Goal: Check status: Check status

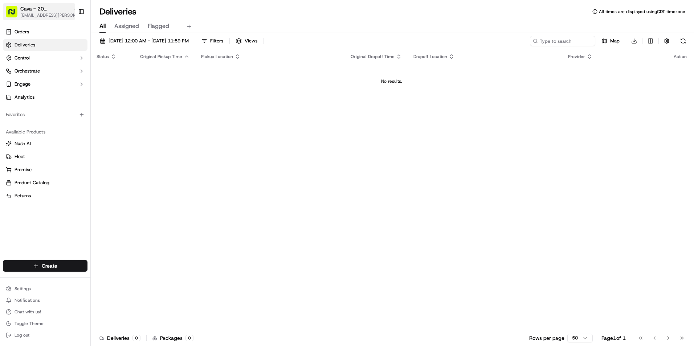
click at [41, 9] on span "Cava - 20 [GEOGRAPHIC_DATA]" at bounding box center [45, 8] width 50 height 7
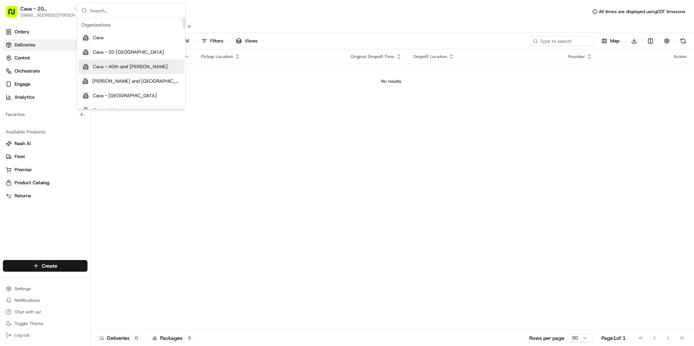
click at [118, 64] on span "Cava - 40th and [PERSON_NAME]" at bounding box center [130, 66] width 75 height 7
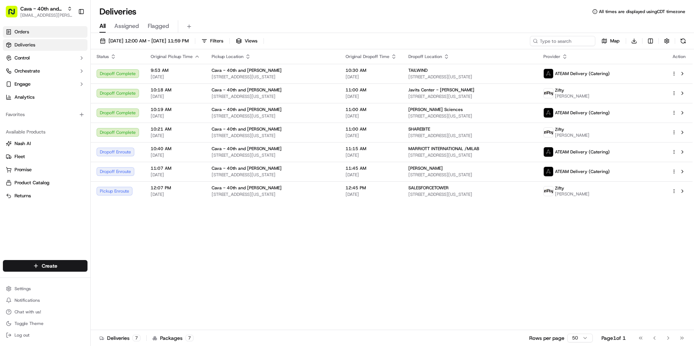
click at [33, 36] on link "Orders" at bounding box center [45, 32] width 85 height 12
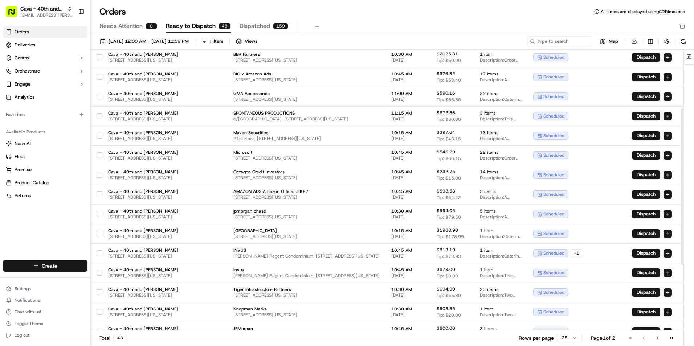
scroll to position [42, 0]
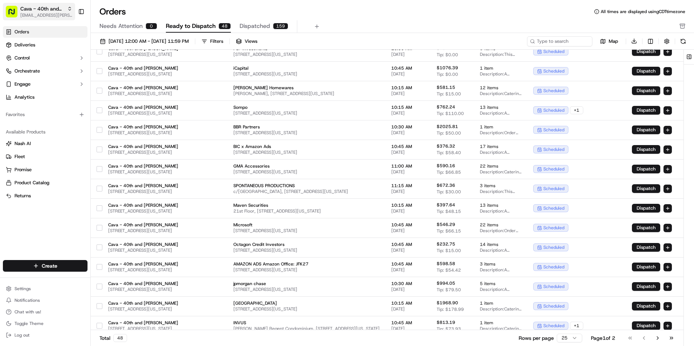
click at [54, 6] on span "Cava - 40th and [PERSON_NAME]" at bounding box center [42, 8] width 44 height 7
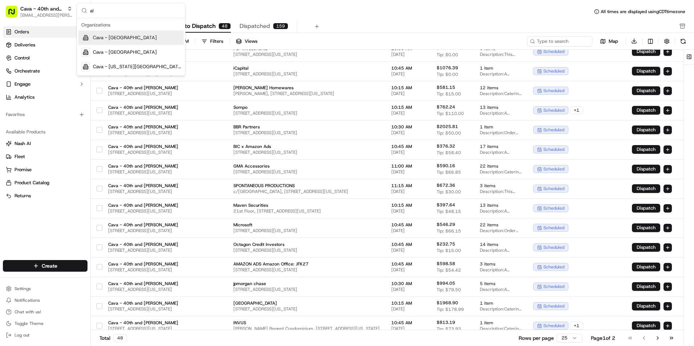
type input "al"
click at [142, 36] on div "Cava - [GEOGRAPHIC_DATA]" at bounding box center [130, 37] width 105 height 15
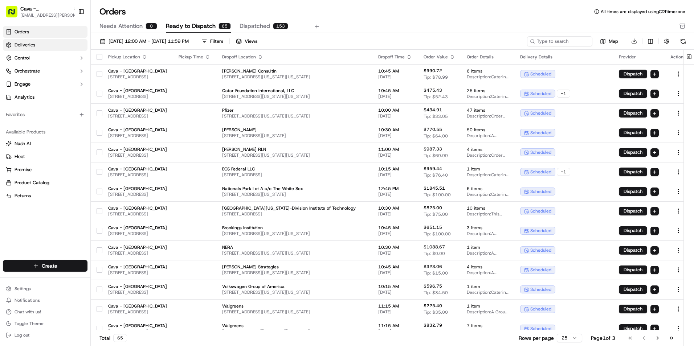
click at [36, 49] on link "Deliveries" at bounding box center [45, 45] width 85 height 12
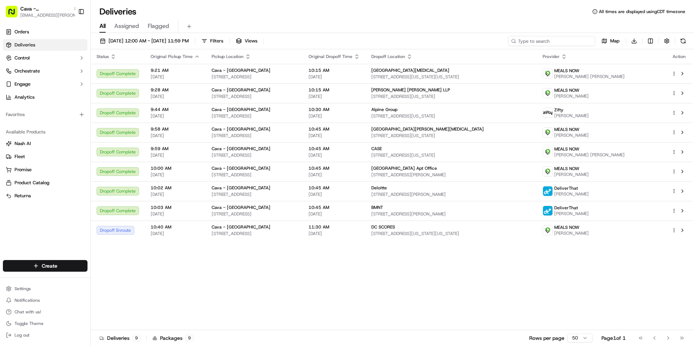
click at [567, 40] on input at bounding box center [551, 41] width 87 height 10
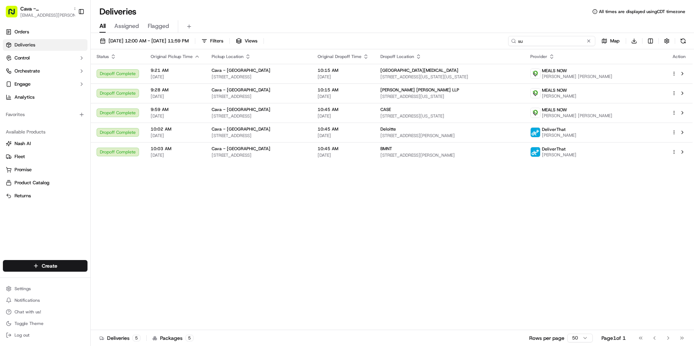
type input "s"
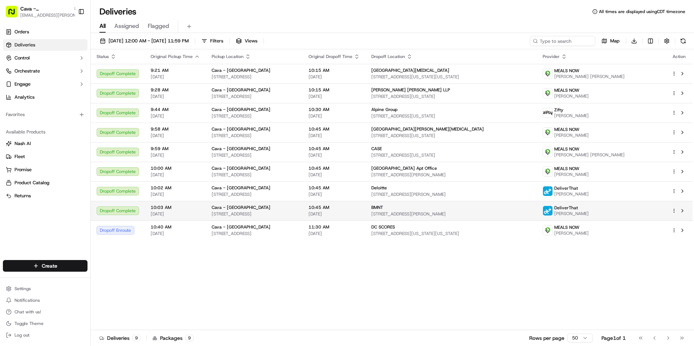
click at [412, 206] on div "BMNT" at bounding box center [450, 208] width 159 height 6
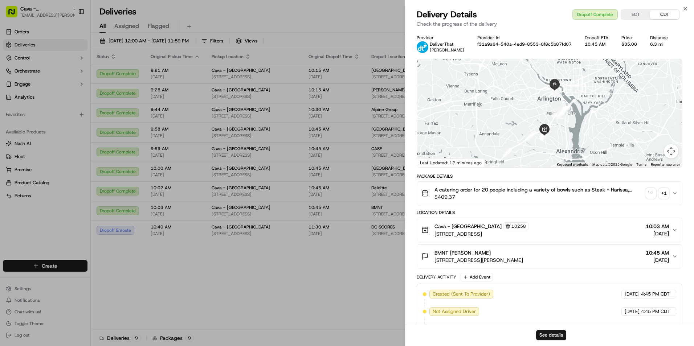
click at [668, 193] on div "+ 1" at bounding box center [663, 193] width 10 height 10
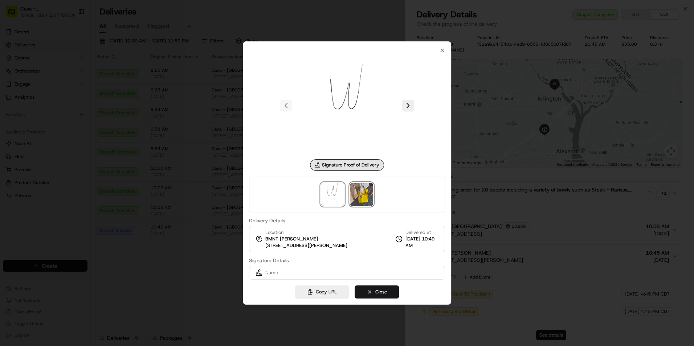
click at [352, 204] on img at bounding box center [361, 194] width 23 height 23
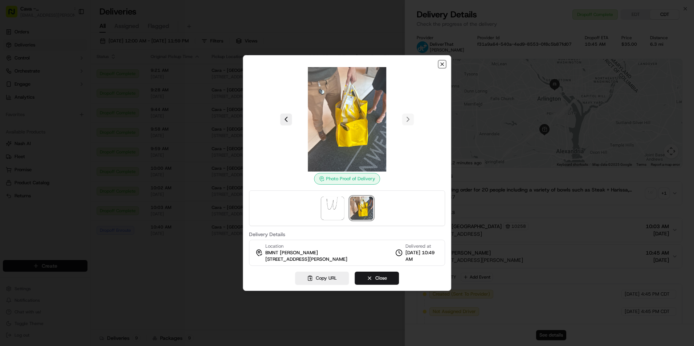
click at [441, 63] on icon "button" at bounding box center [442, 64] width 6 height 6
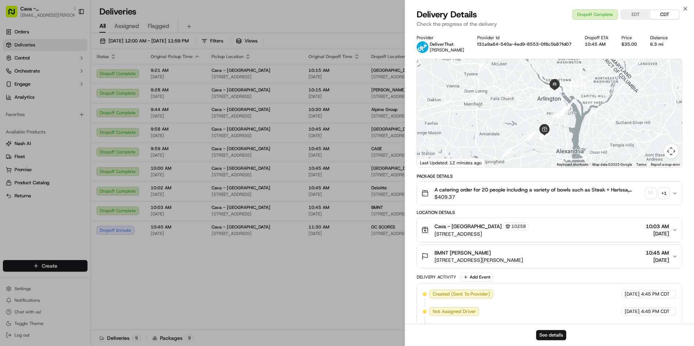
click at [523, 256] on div "BMNT [PERSON_NAME]" at bounding box center [478, 252] width 89 height 7
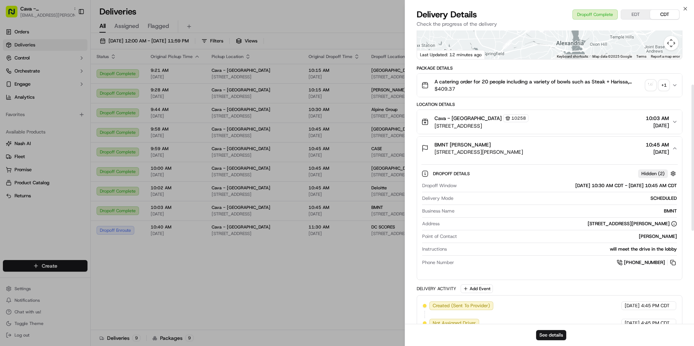
scroll to position [109, 0]
click at [571, 152] on div "BMNT [PERSON_NAME] [STREET_ADDRESS][PERSON_NAME] 10:45 AM [DATE]" at bounding box center [546, 147] width 250 height 15
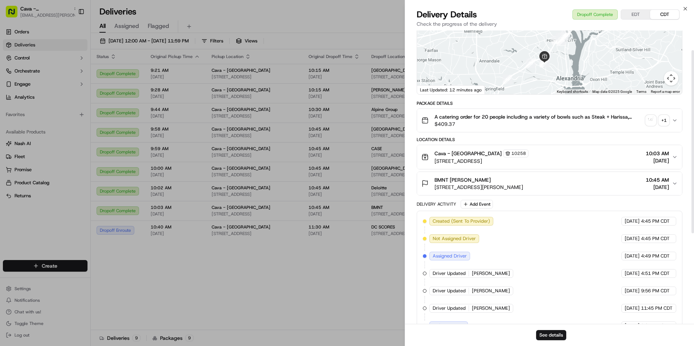
scroll to position [0, 0]
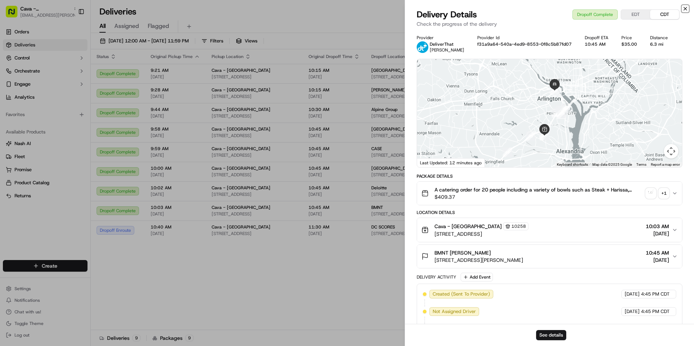
click at [683, 10] on icon "button" at bounding box center [685, 9] width 6 height 6
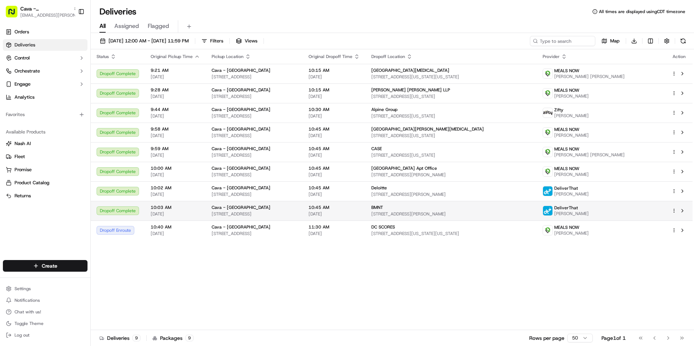
click at [423, 213] on span "[STREET_ADDRESS][PERSON_NAME]" at bounding box center [450, 214] width 159 height 6
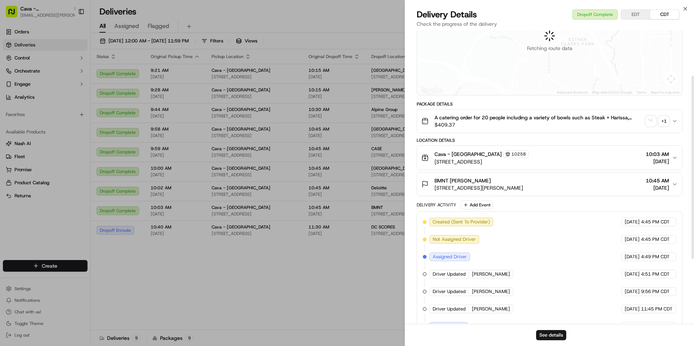
scroll to position [73, 0]
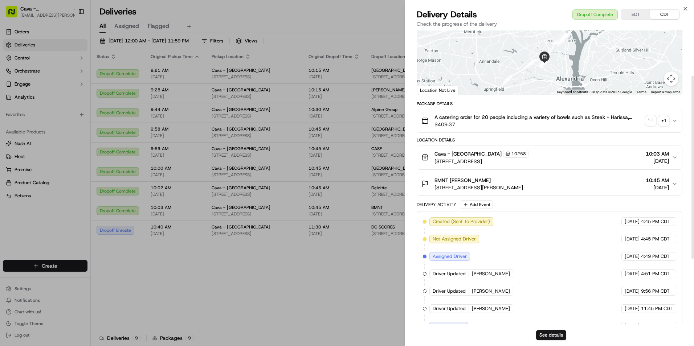
click at [629, 14] on button "EDT" at bounding box center [635, 14] width 29 height 9
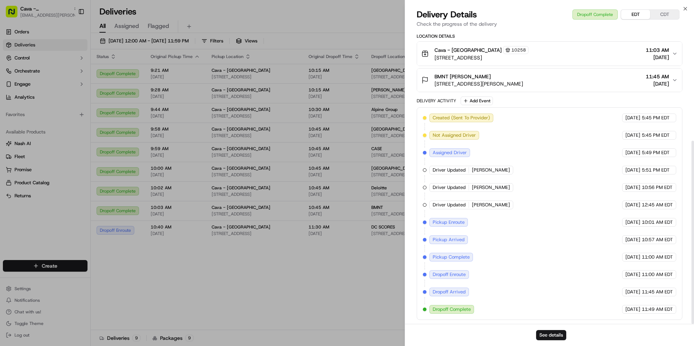
scroll to position [177, 0]
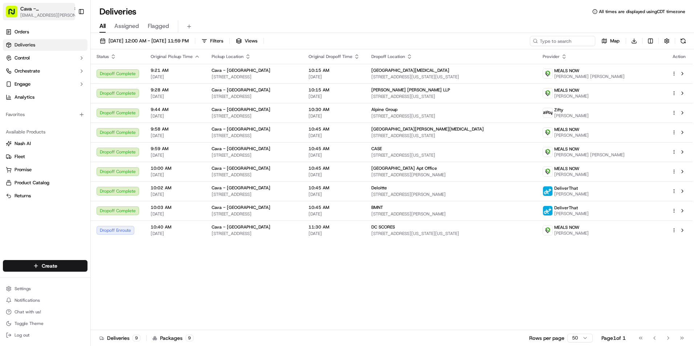
click at [49, 15] on span "[EMAIL_ADDRESS][PERSON_NAME][DOMAIN_NAME]" at bounding box center [49, 15] width 58 height 6
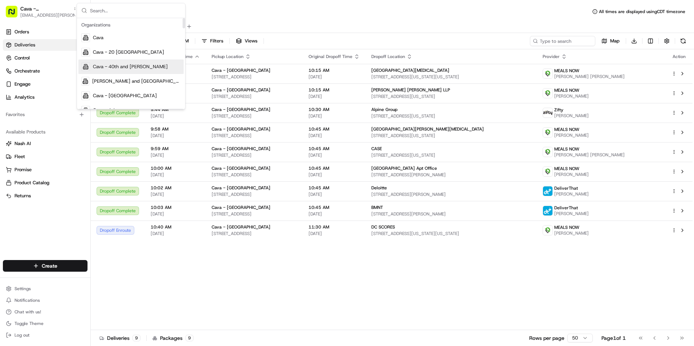
click at [128, 62] on div "Cava - 40th and [PERSON_NAME]" at bounding box center [130, 66] width 105 height 15
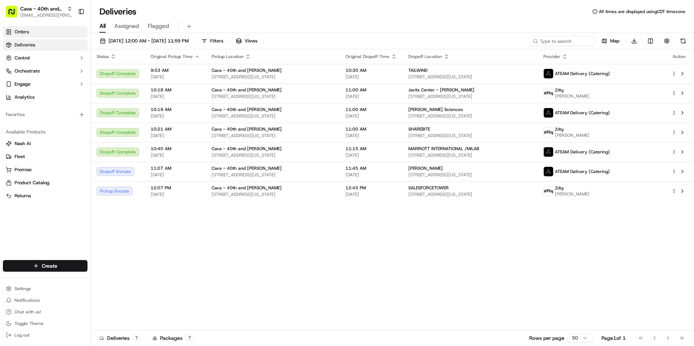
click at [32, 33] on link "Orders" at bounding box center [45, 32] width 85 height 12
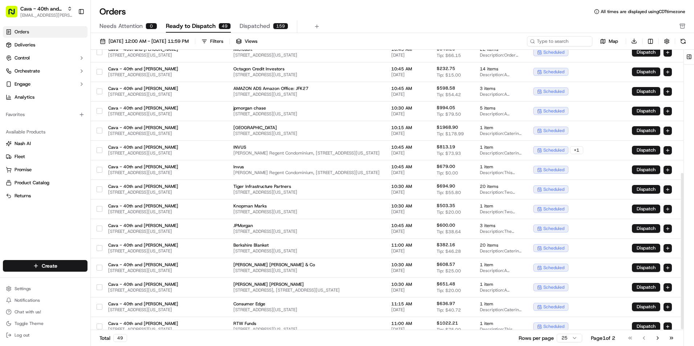
scroll to position [223, 0]
